Goal: Check status: Check status

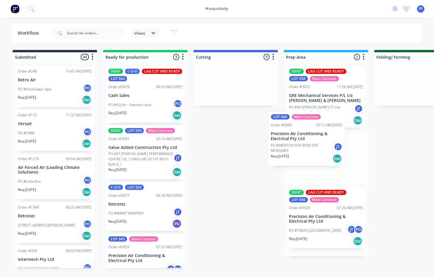
drag, startPoint x: 152, startPoint y: 197, endPoint x: 319, endPoint y: 127, distance: 181.8
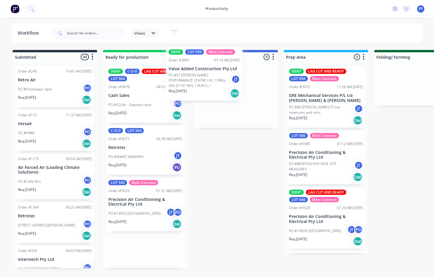
drag, startPoint x: 158, startPoint y: 169, endPoint x: 224, endPoint y: 90, distance: 102.9
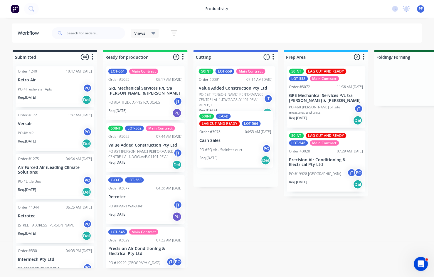
drag, startPoint x: 149, startPoint y: 204, endPoint x: 238, endPoint y: 144, distance: 107.5
